Goal: Information Seeking & Learning: Learn about a topic

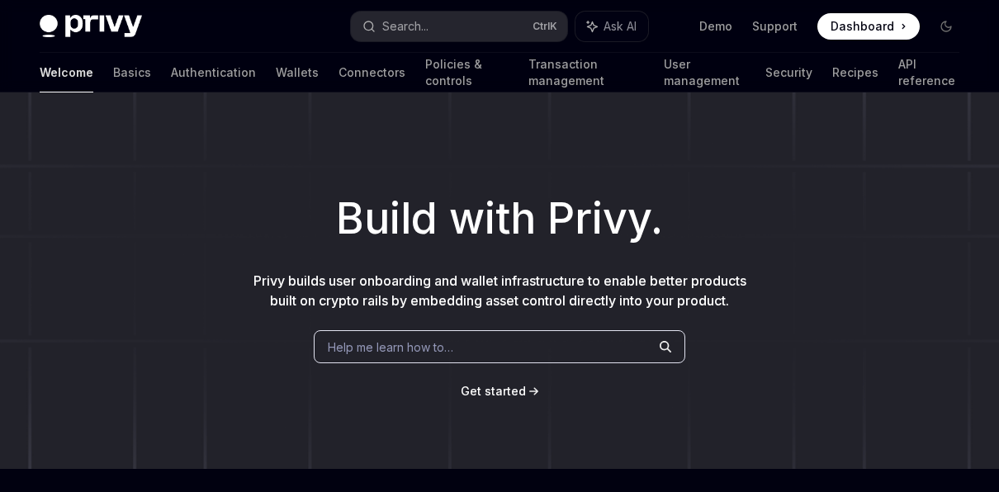
scroll to position [495, 0]
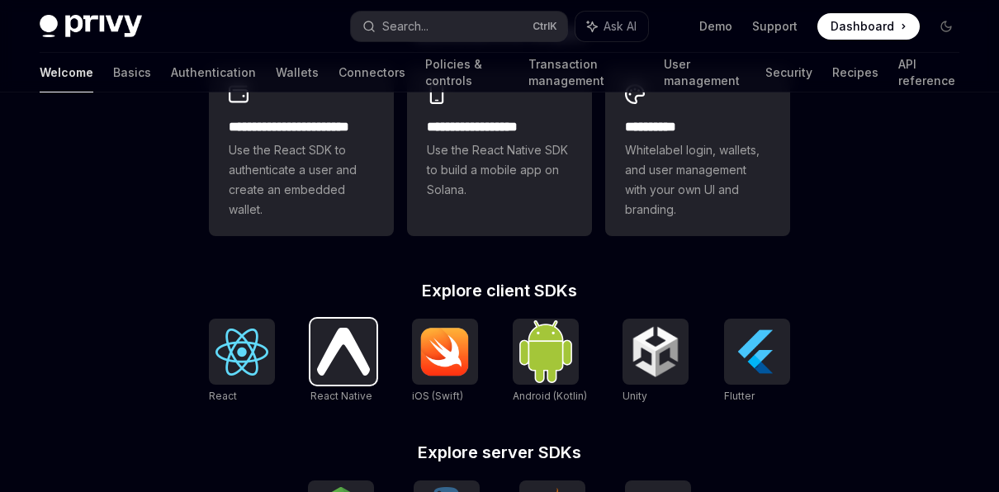
click at [343, 338] on img at bounding box center [343, 351] width 53 height 47
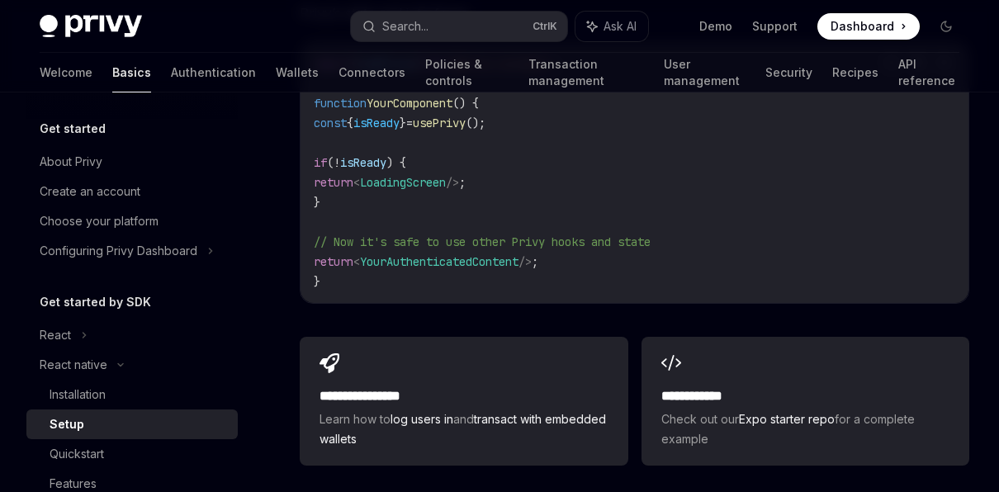
scroll to position [1489, 0]
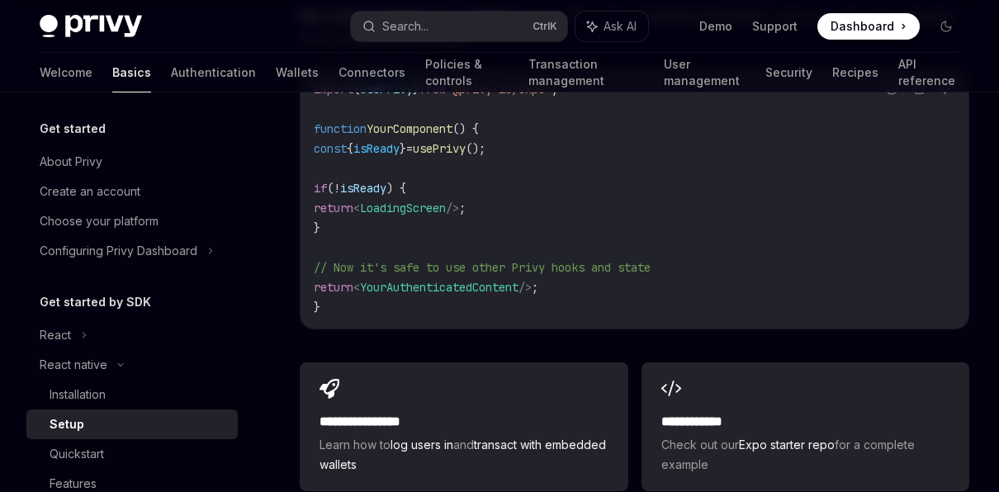
drag, startPoint x: 694, startPoint y: 261, endPoint x: 324, endPoint y: 266, distance: 369.9
click at [324, 266] on code "import { usePrivy } from '@privy-io/expo' ; function YourComponent () { const {…" at bounding box center [635, 198] width 642 height 238
drag, startPoint x: 324, startPoint y: 266, endPoint x: 429, endPoint y: 304, distance: 110.7
click at [429, 304] on code "import { usePrivy } from '@privy-io/expo' ; function YourComponent () { const {…" at bounding box center [635, 198] width 642 height 238
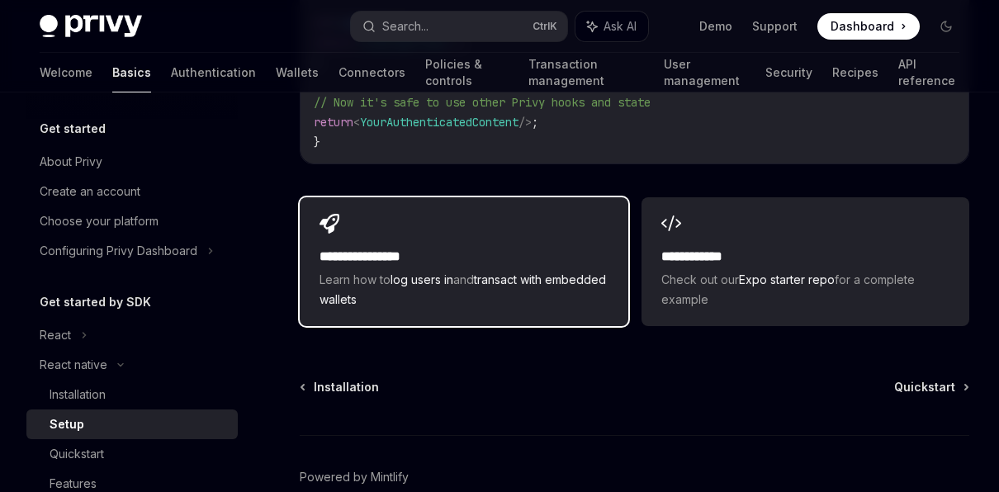
scroll to position [1736, 0]
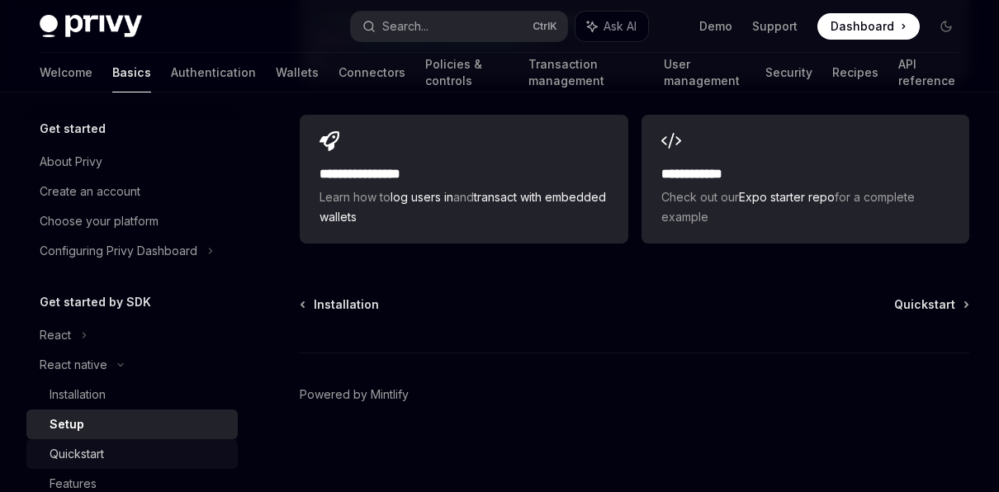
click at [72, 452] on div "Quickstart" at bounding box center [77, 454] width 54 height 20
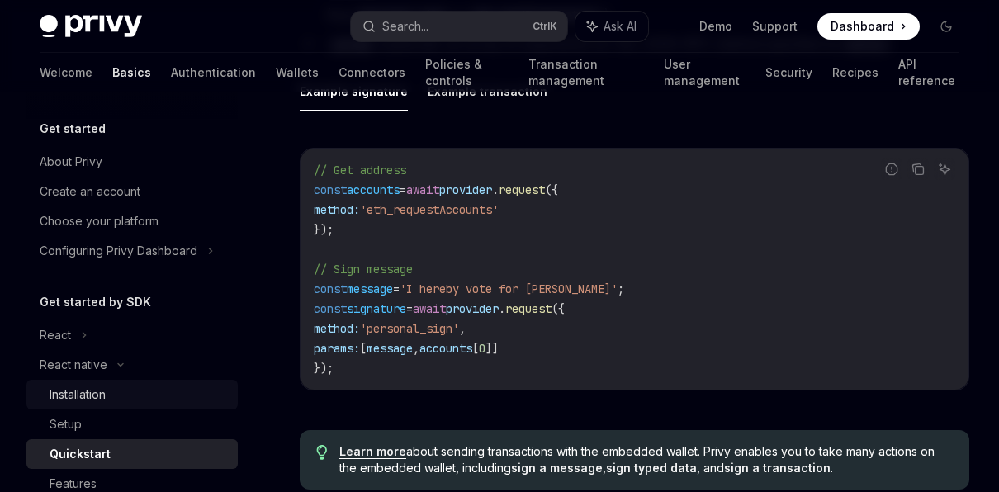
scroll to position [2394, 0]
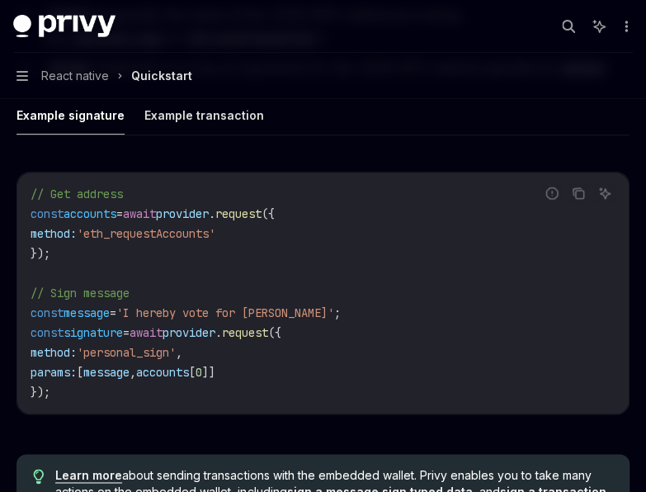
type textarea "*"
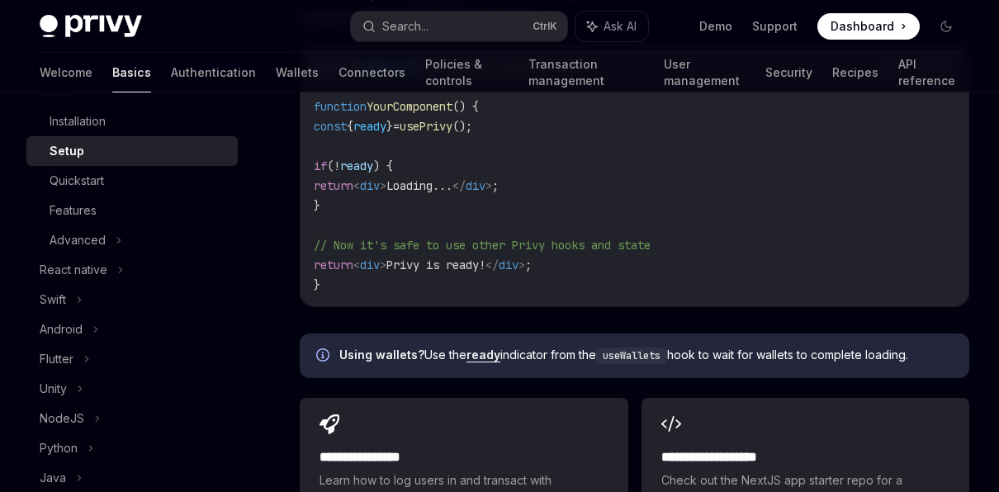
scroll to position [248, 0]
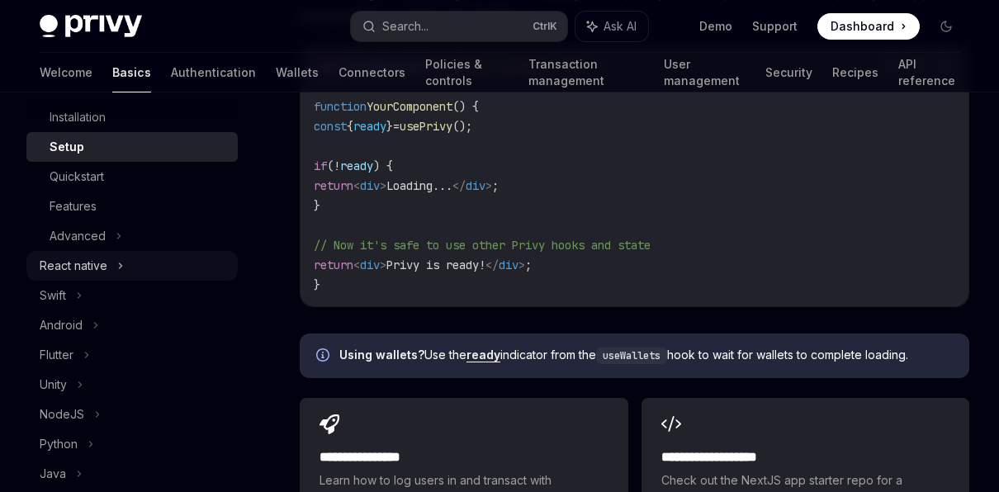
click at [126, 261] on div "React native" at bounding box center [131, 266] width 211 height 30
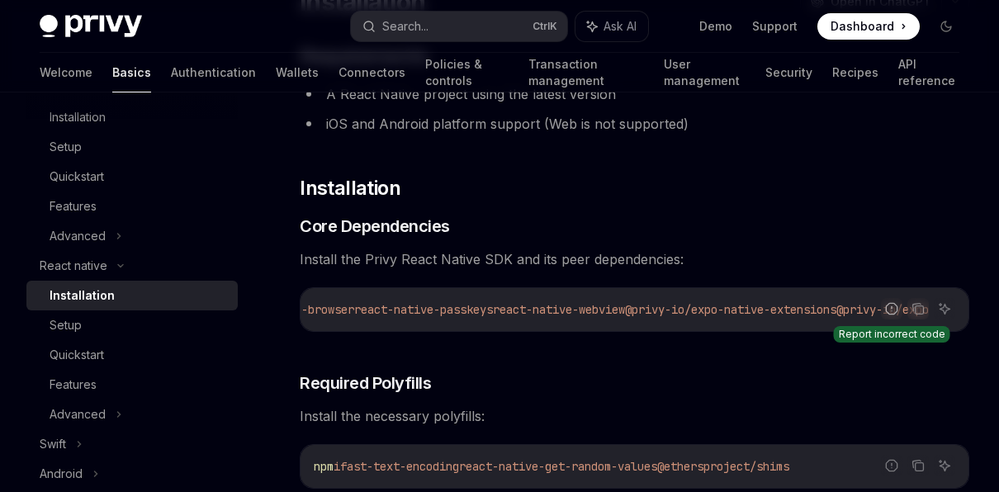
scroll to position [0, 762]
click at [910, 304] on div "Report incorrect code Copy Ask AI" at bounding box center [918, 308] width 74 height 21
click at [725, 308] on span "@privy-io/expo-native-extensions" at bounding box center [730, 309] width 211 height 15
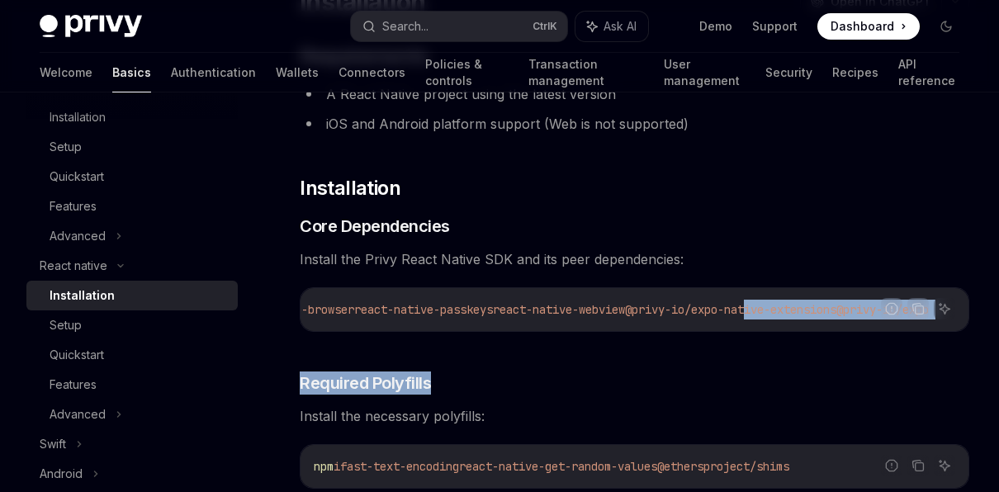
drag, startPoint x: 744, startPoint y: 339, endPoint x: 799, endPoint y: 334, distance: 55.5
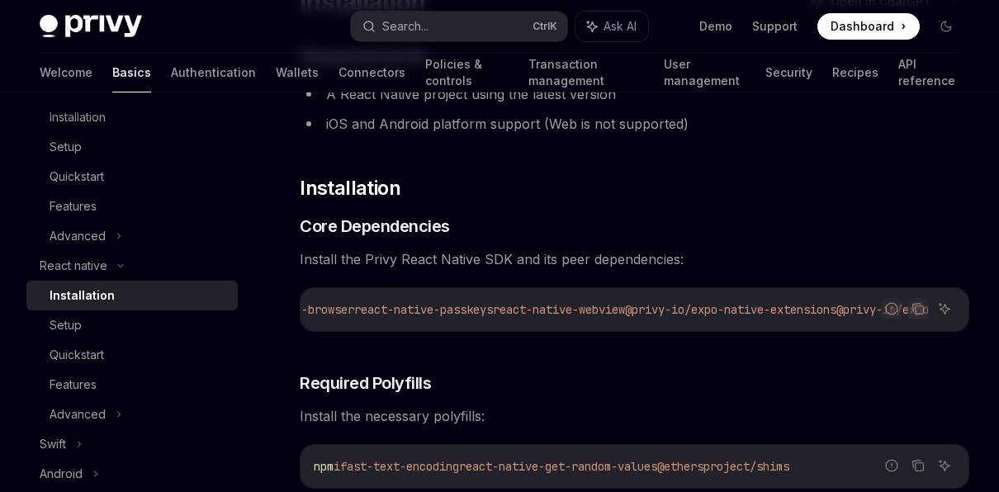
drag, startPoint x: 799, startPoint y: 334, endPoint x: 618, endPoint y: 294, distance: 185.1
click at [618, 294] on div "npx expo install expo-apple-authentication expo-application expo-crypto expo-li…" at bounding box center [635, 309] width 668 height 43
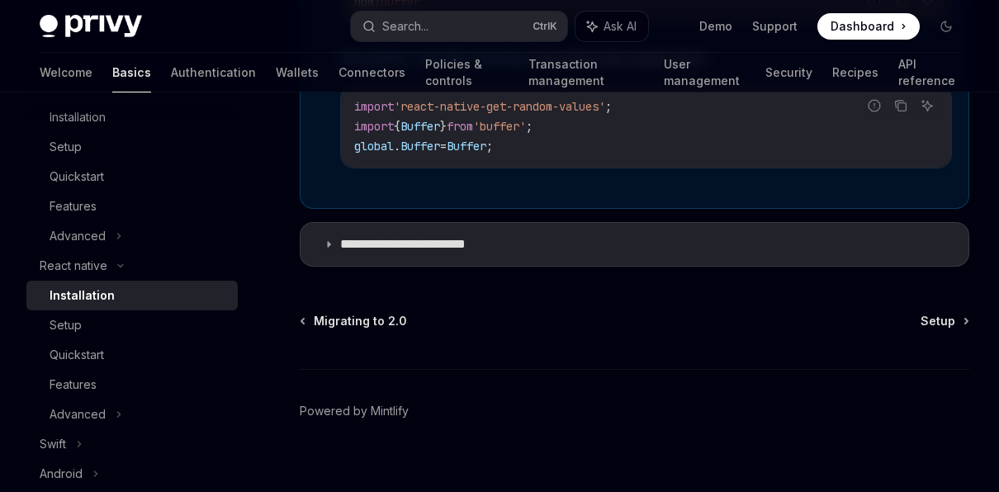
scroll to position [1447, 0]
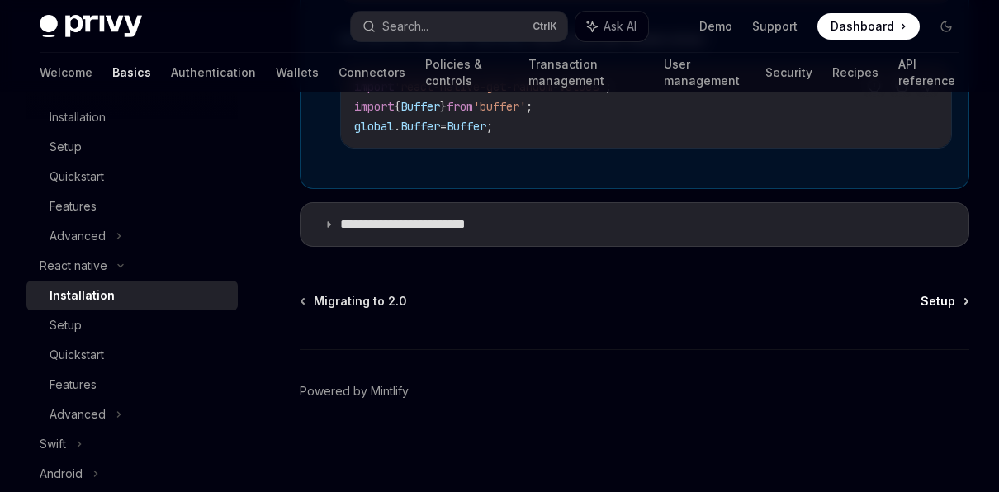
click at [962, 304] on link "Setup" at bounding box center [944, 301] width 47 height 17
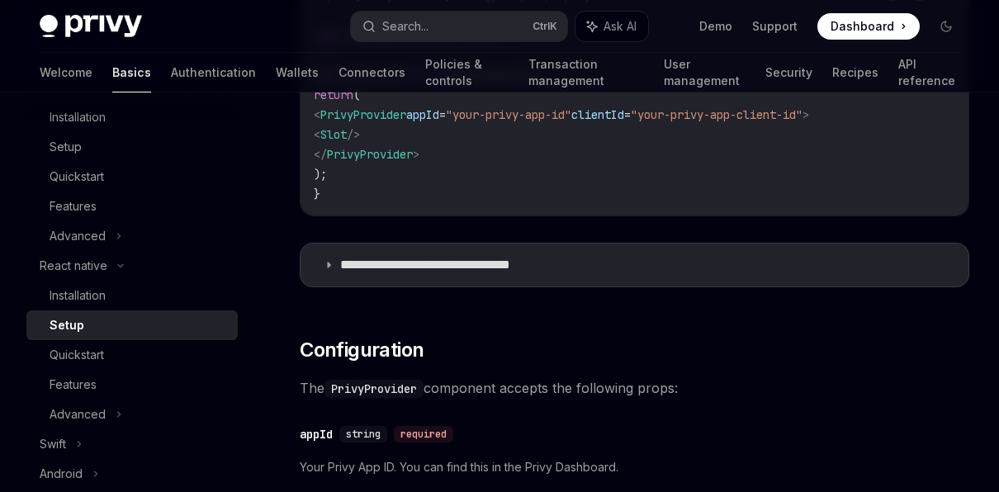
scroll to position [743, 0]
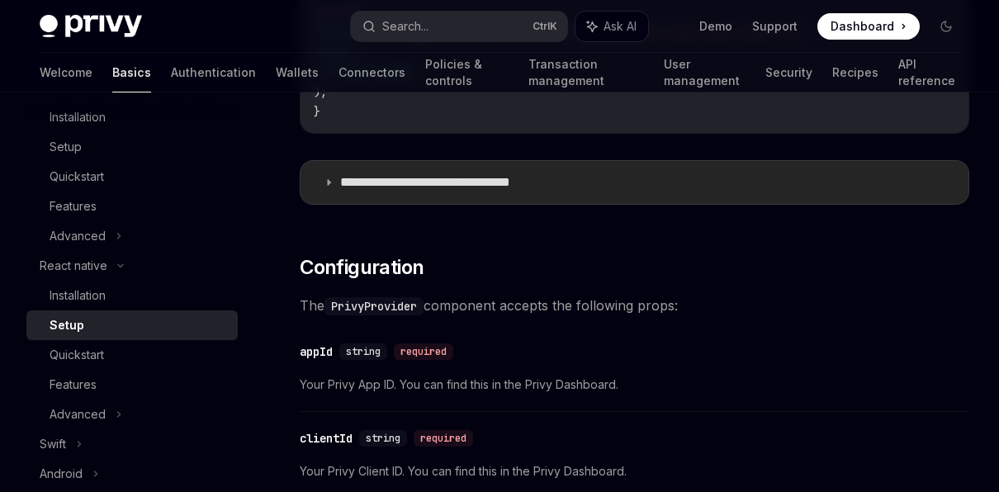
click at [501, 174] on p "**********" at bounding box center [451, 182] width 223 height 17
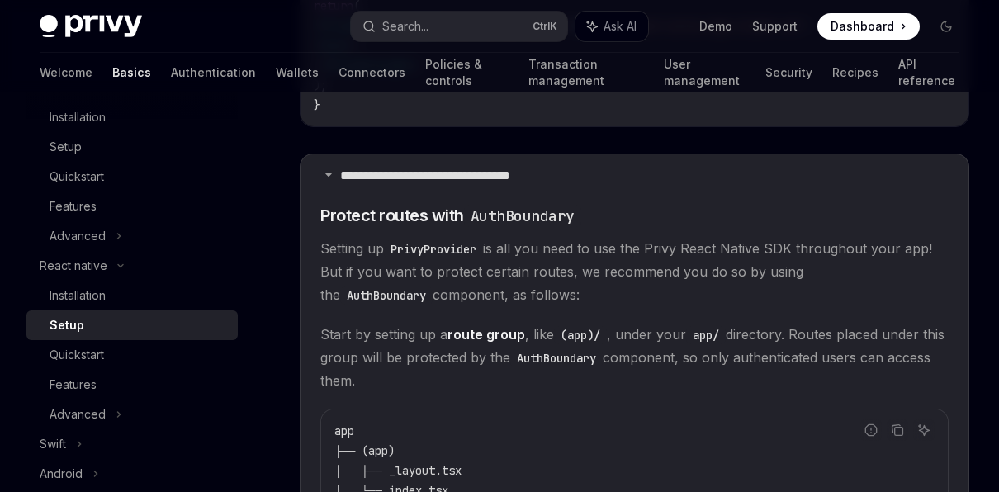
scroll to position [661, 0]
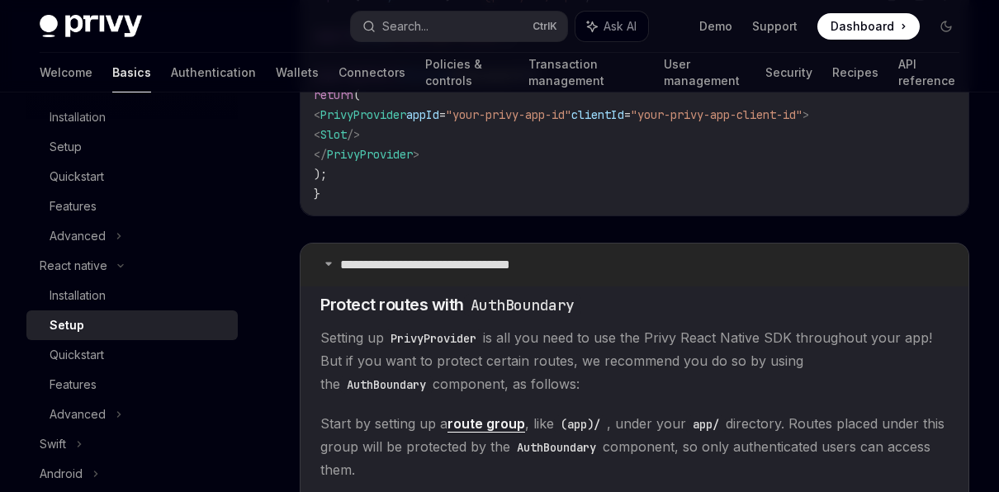
click at [450, 271] on p "**********" at bounding box center [451, 265] width 223 height 17
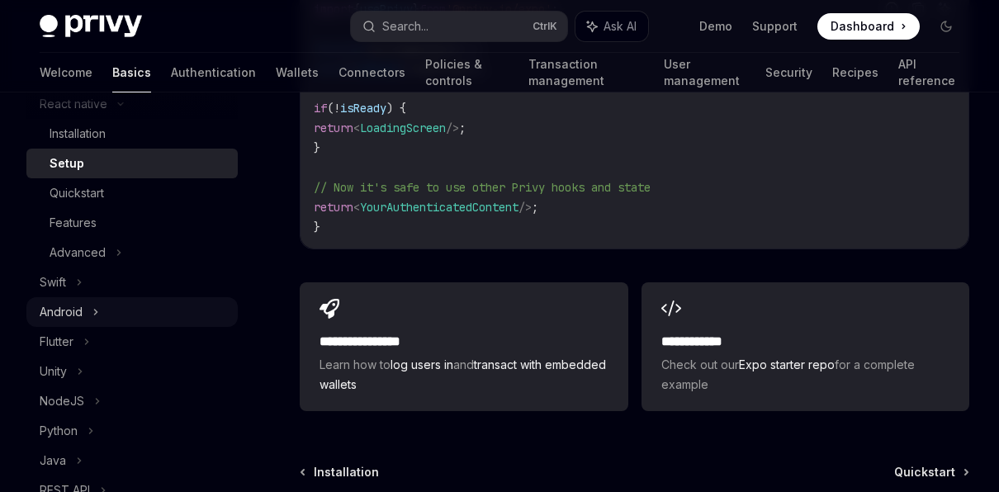
scroll to position [413, 0]
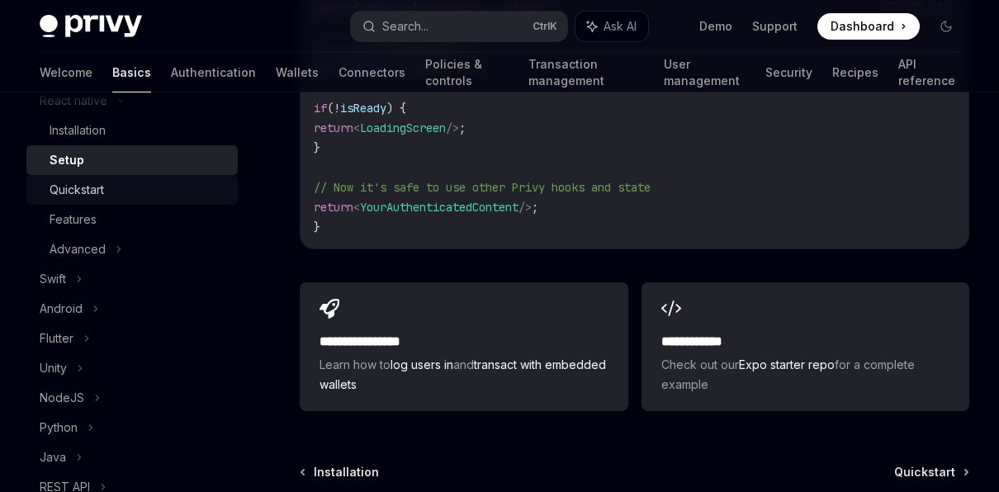
click at [150, 189] on div "Quickstart" at bounding box center [139, 190] width 178 height 20
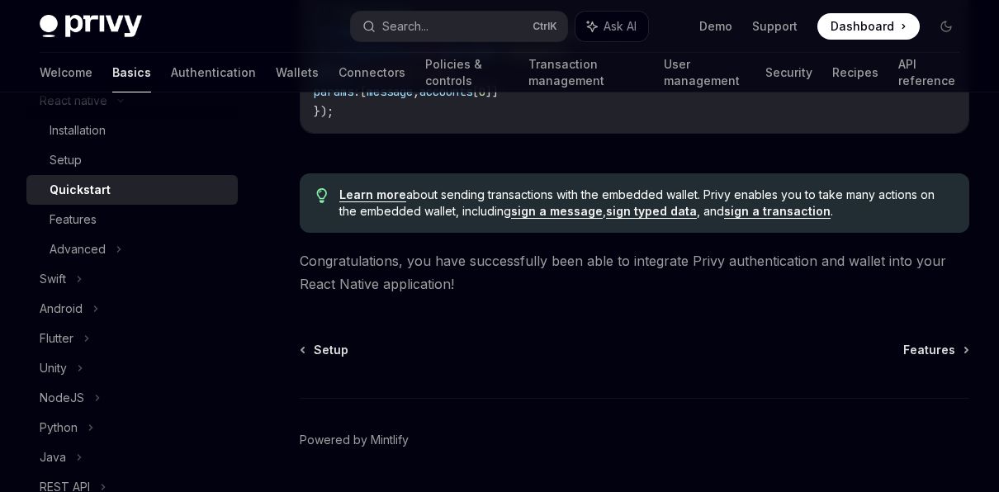
scroll to position [2581, 0]
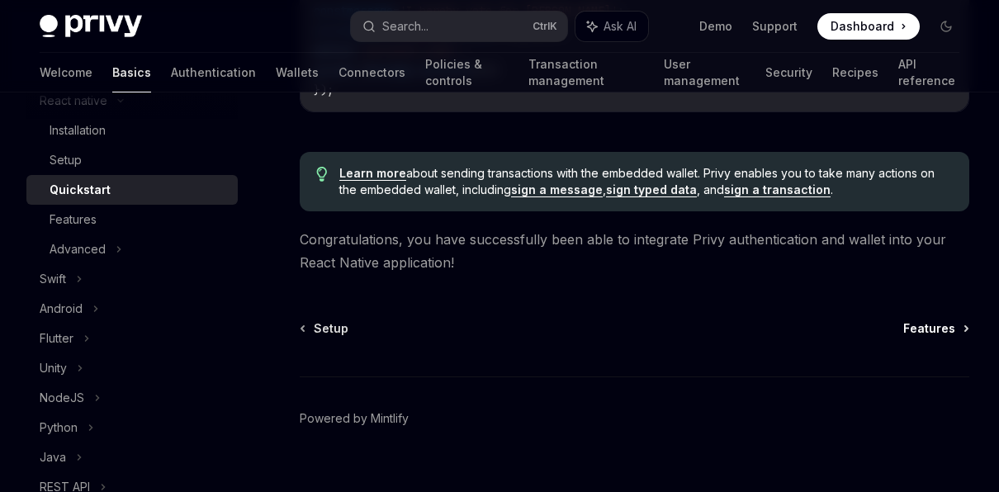
click at [921, 320] on span "Features" at bounding box center [929, 328] width 52 height 17
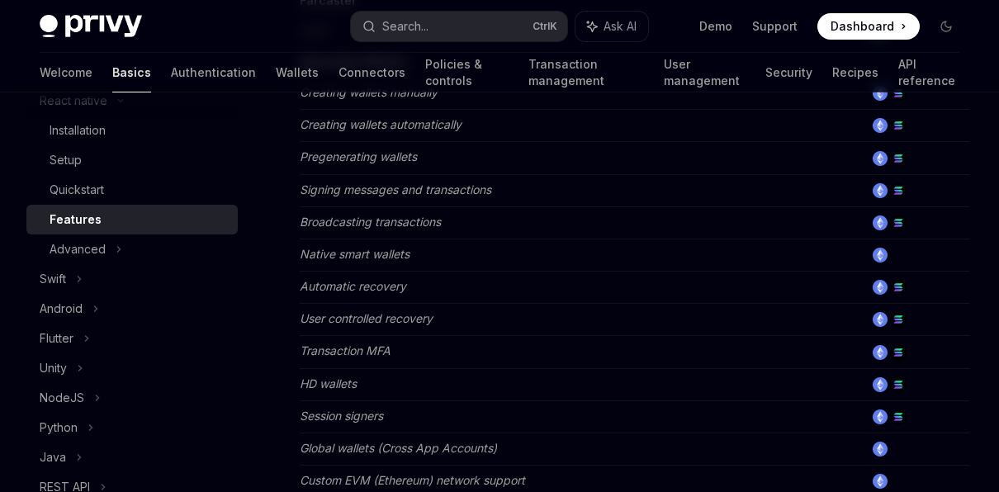
scroll to position [661, 0]
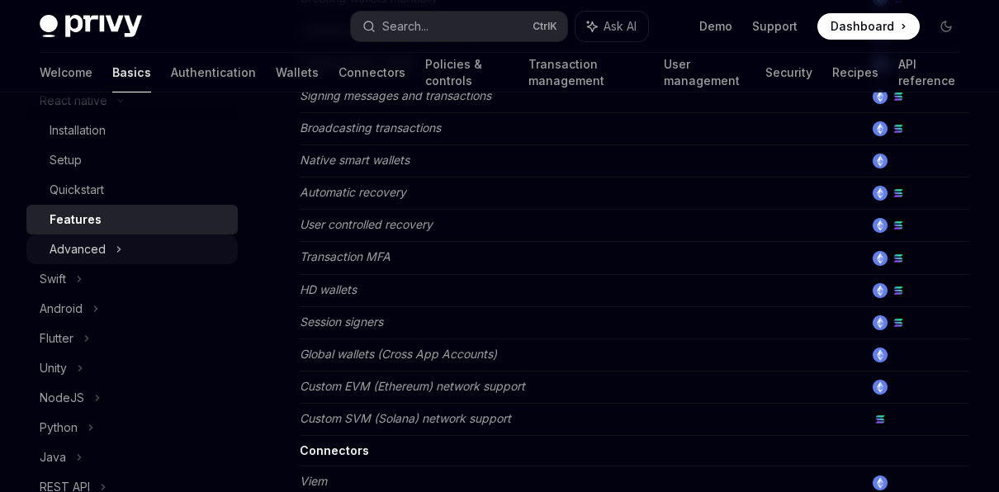
click at [163, 253] on div "Advanced" at bounding box center [131, 249] width 211 height 30
type textarea "*"
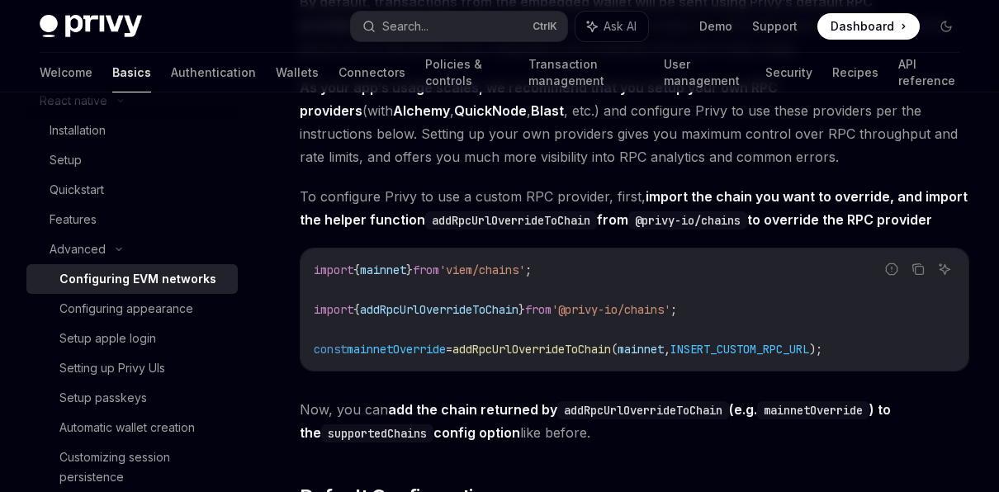
scroll to position [2147, 0]
